Goal: Check status: Check status

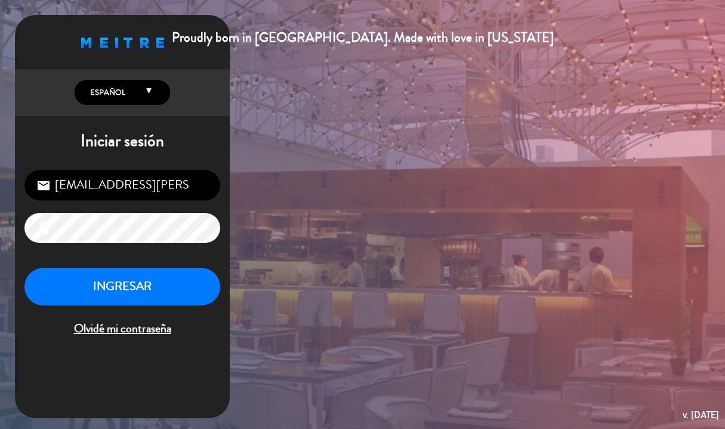
click at [152, 188] on input "[EMAIL_ADDRESS][PERSON_NAME][DOMAIN_NAME]" at bounding box center [122, 185] width 196 height 30
type input "[EMAIL_ADDRESS][DOMAIN_NAME]"
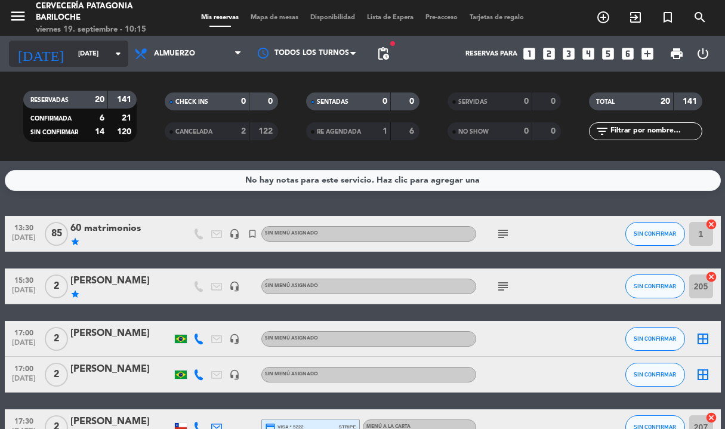
click at [91, 56] on input "[DATE]" at bounding box center [117, 54] width 90 height 20
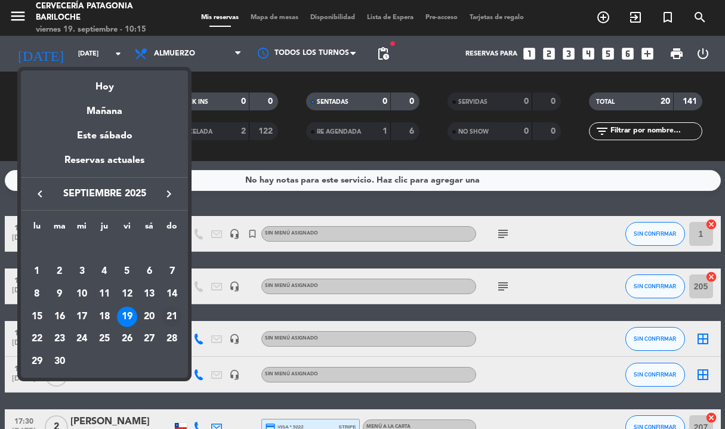
click at [173, 316] on div "21" at bounding box center [172, 317] width 20 height 20
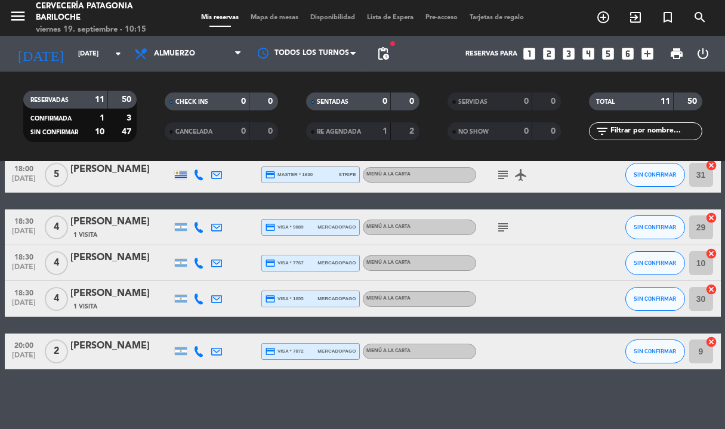
scroll to position [302, 0]
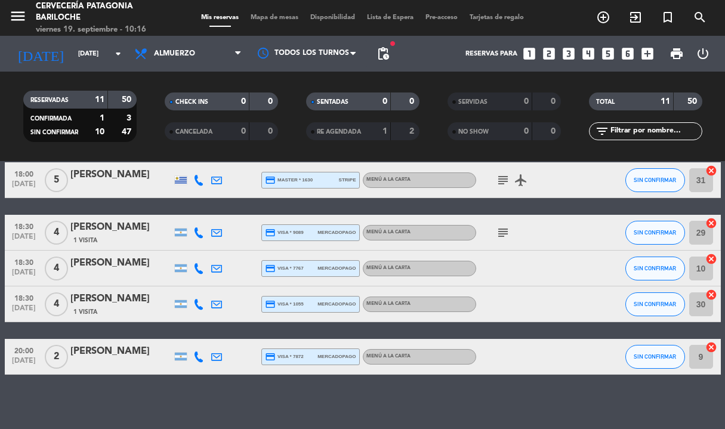
click at [503, 234] on icon "subject" at bounding box center [503, 233] width 14 height 14
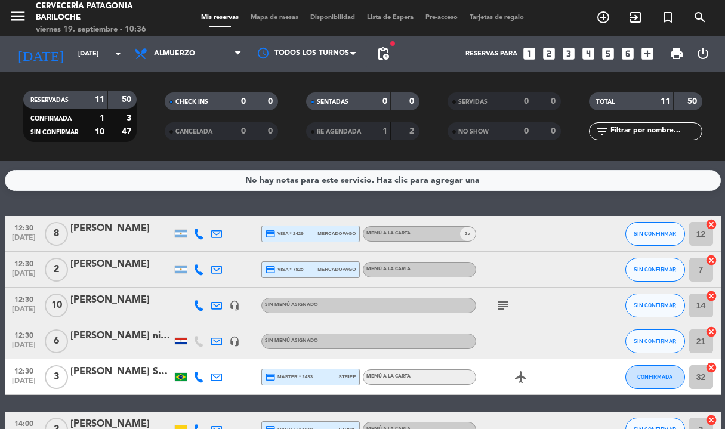
scroll to position [0, 0]
click at [235, 306] on icon "headset_mic" at bounding box center [234, 305] width 11 height 11
click at [236, 341] on icon "headset_mic" at bounding box center [234, 341] width 11 height 11
click at [500, 307] on icon "subject" at bounding box center [503, 305] width 14 height 14
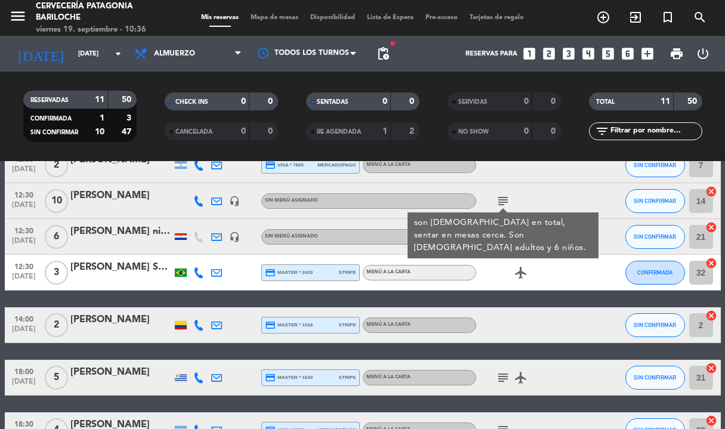
scroll to position [109, 0]
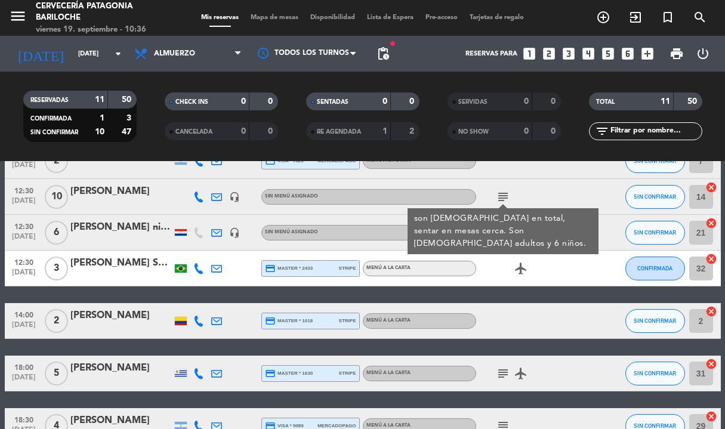
click at [504, 376] on icon "subject" at bounding box center [503, 374] width 14 height 14
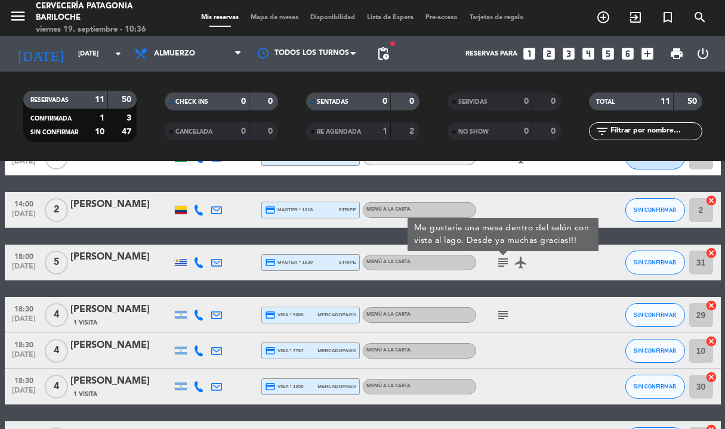
scroll to position [222, 0]
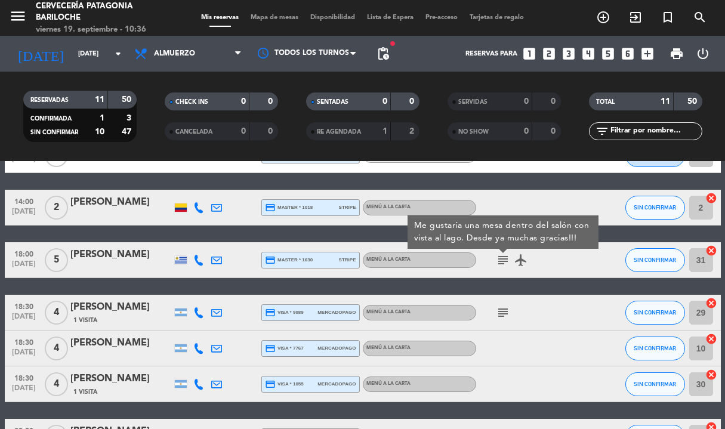
click at [501, 315] on icon "subject" at bounding box center [503, 313] width 14 height 14
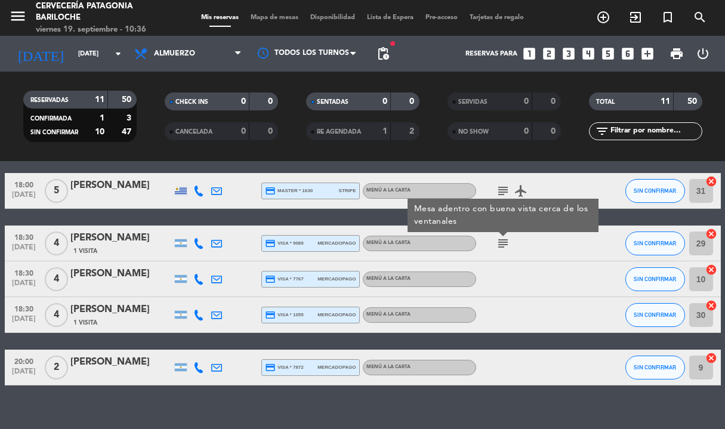
scroll to position [298, 0]
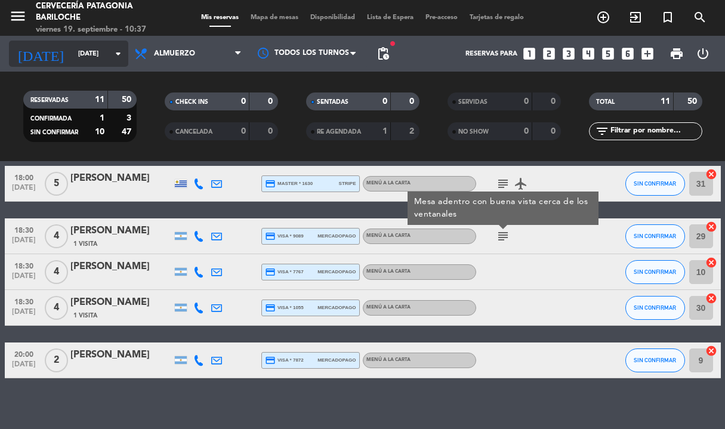
click at [72, 51] on input "[DATE]" at bounding box center [117, 54] width 90 height 20
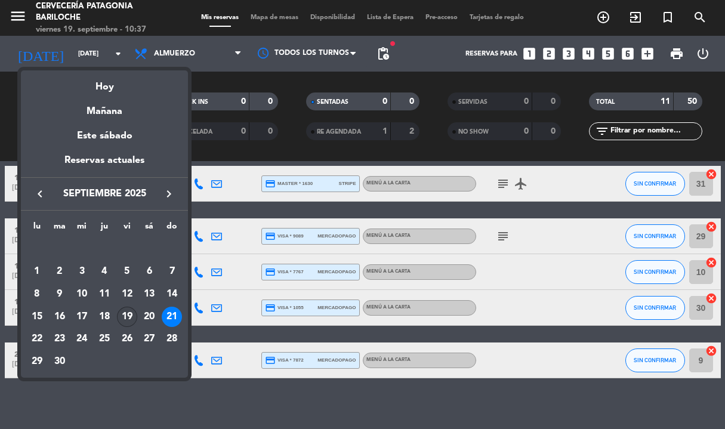
click at [126, 316] on div "19" at bounding box center [127, 317] width 20 height 20
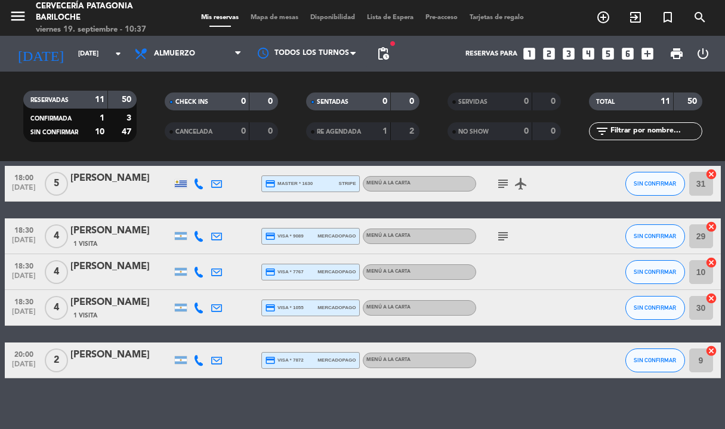
type input "[DATE]"
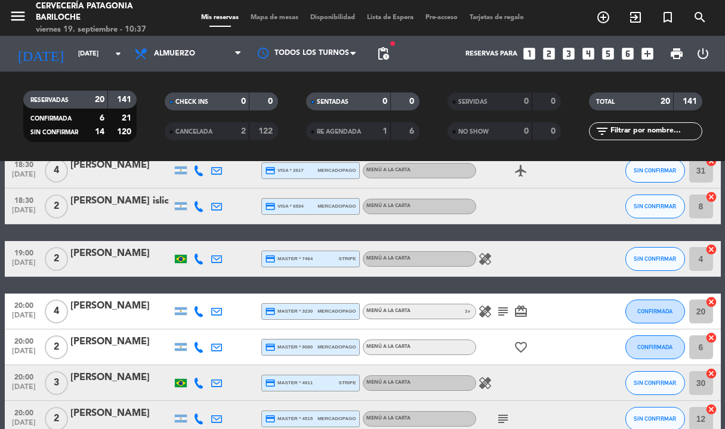
scroll to position [583, 0]
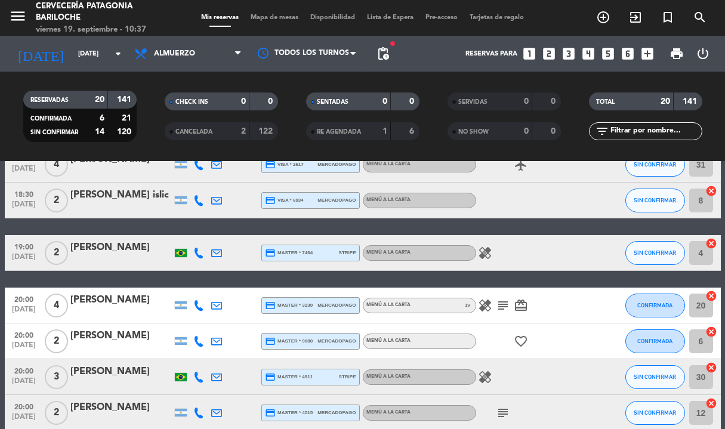
click at [487, 305] on icon "healing" at bounding box center [485, 305] width 14 height 14
click at [506, 306] on icon "subject" at bounding box center [503, 305] width 14 height 14
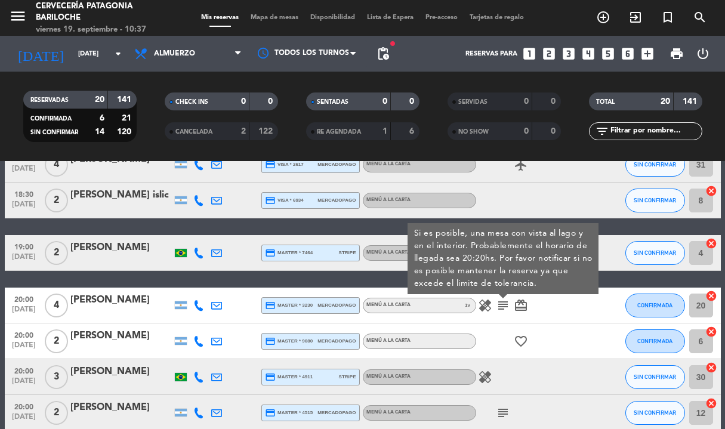
click at [522, 303] on icon "card_giftcard" at bounding box center [521, 305] width 14 height 14
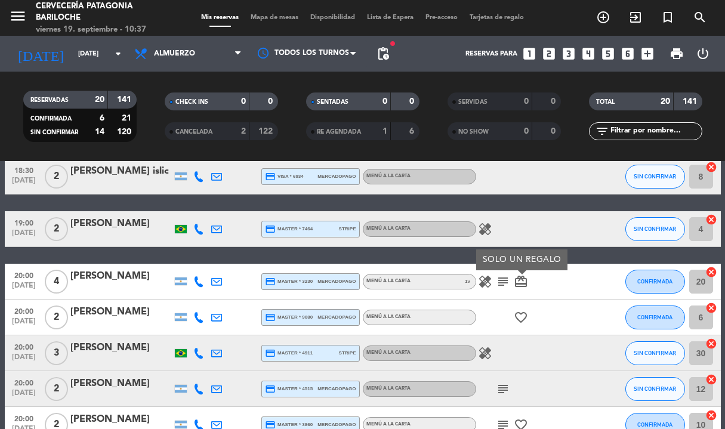
scroll to position [615, 0]
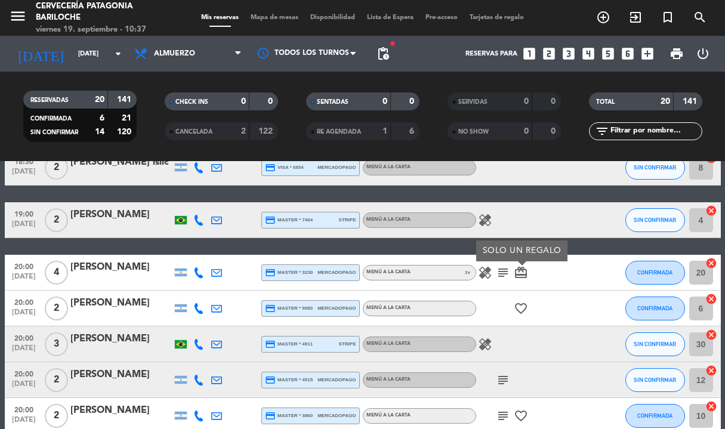
click at [502, 381] on icon "subject" at bounding box center [503, 380] width 14 height 14
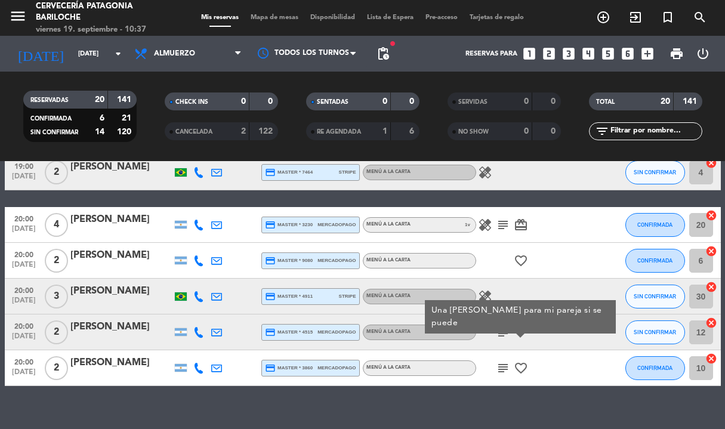
scroll to position [665, 0]
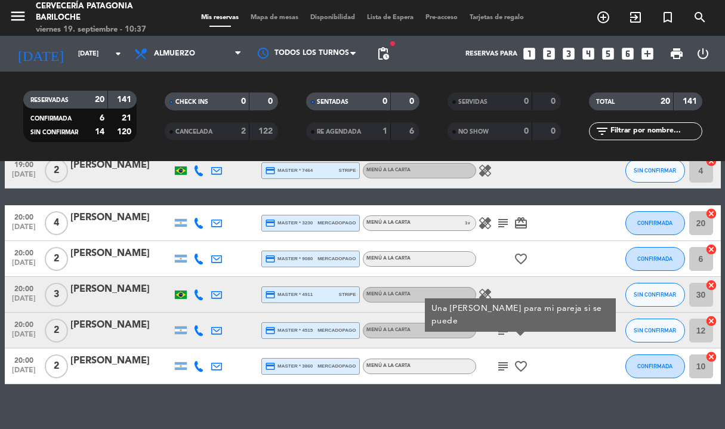
click at [501, 371] on icon "subject" at bounding box center [503, 366] width 14 height 14
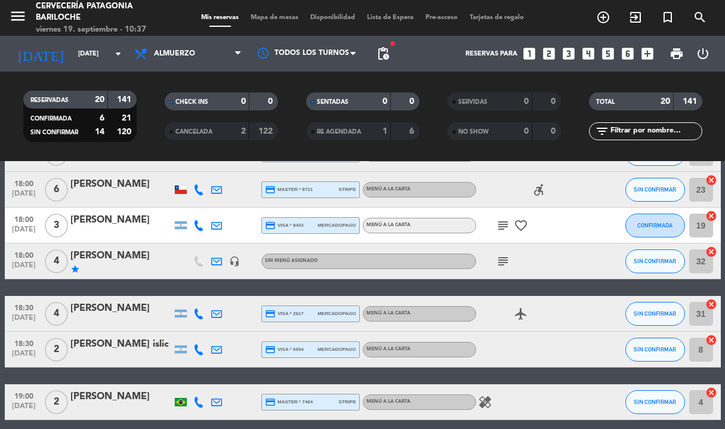
scroll to position [420, 0]
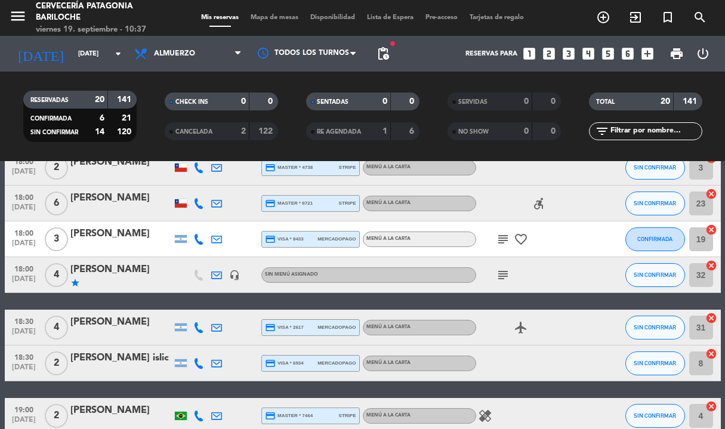
click at [498, 278] on icon "subject" at bounding box center [503, 275] width 14 height 14
